Goal: Navigation & Orientation: Find specific page/section

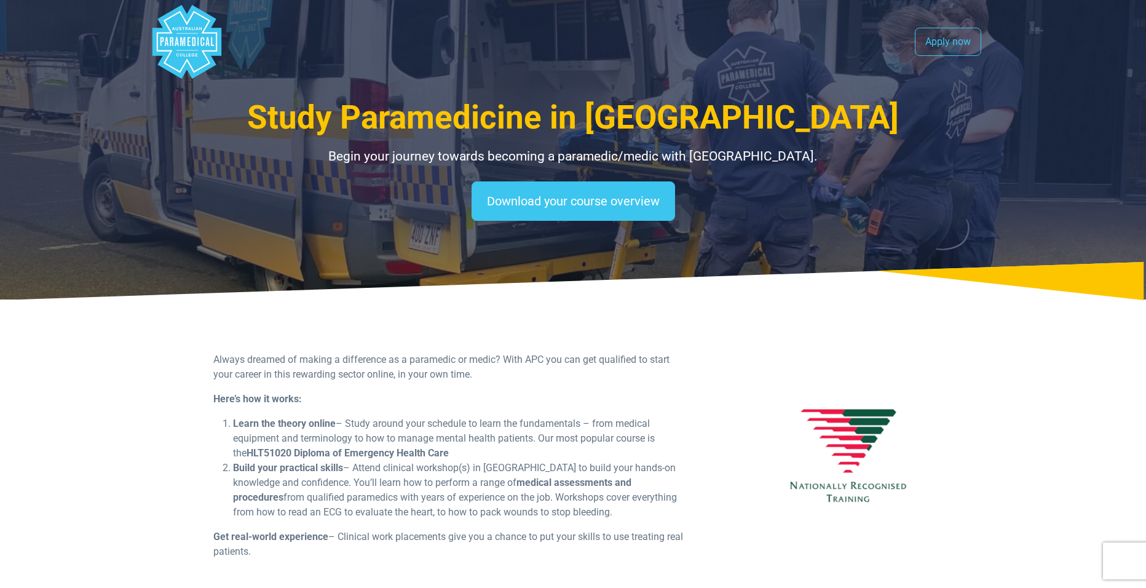
click at [150, 55] on div ".logo-block-c1{fill:#3CC5EE;} .logo-block-c2{fill:#FFF;} .logo-horizontal-c1{fi…" at bounding box center [573, 42] width 861 height 84
click at [165, 46] on icon "Australian Paramedical College" at bounding box center [167, 41] width 4 height 9
click at [176, 23] on polygon "Australian Paramedical College" at bounding box center [187, 42] width 69 height 74
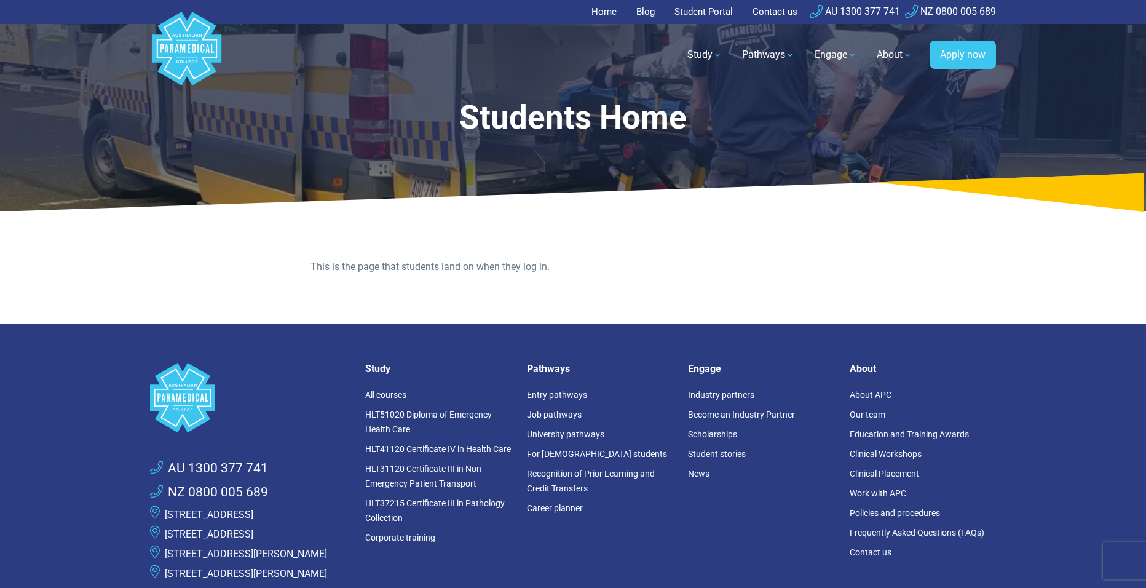
click at [713, 15] on link "Student Portal" at bounding box center [703, 12] width 73 height 24
